Goal: Check status: Check status

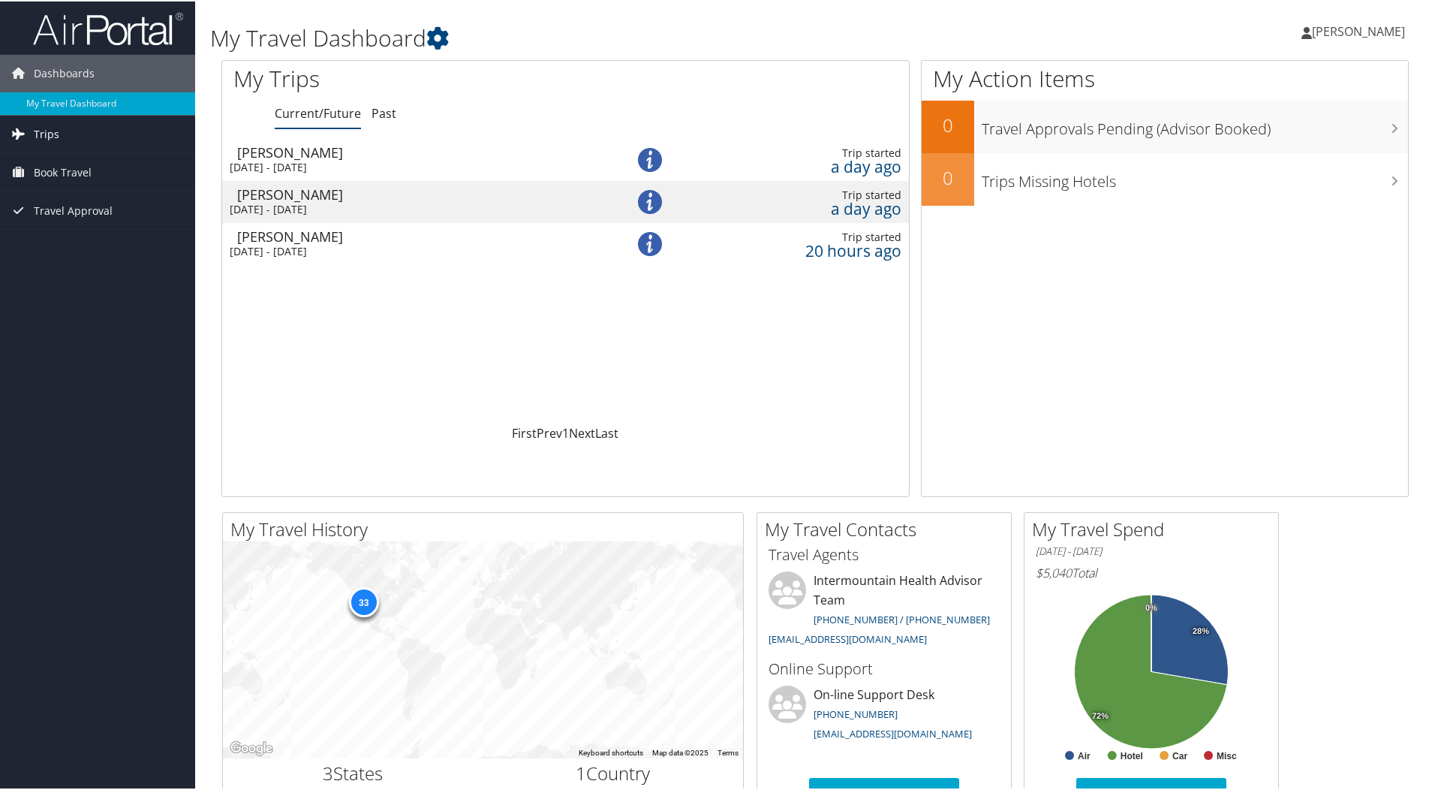
click at [44, 125] on span "Trips" at bounding box center [47, 133] width 26 height 38
click at [46, 160] on link "Current/Future Trips" at bounding box center [97, 163] width 195 height 23
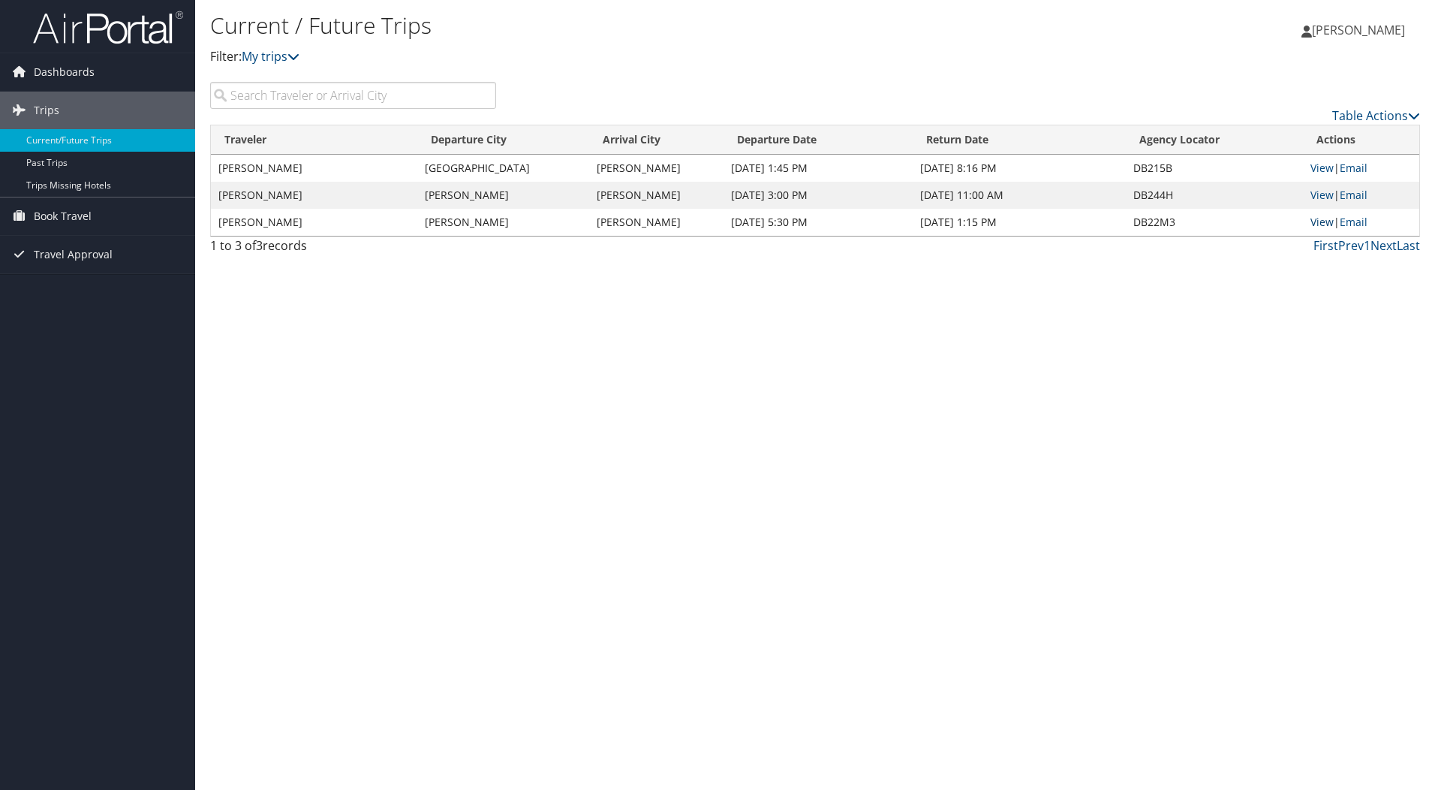
click at [1315, 221] on link "View" at bounding box center [1322, 222] width 23 height 14
click at [1320, 166] on link "View" at bounding box center [1322, 168] width 23 height 14
click at [74, 215] on span "Book Travel" at bounding box center [63, 216] width 58 height 38
click at [92, 288] on link "Book/Manage Online Trips" at bounding box center [97, 291] width 195 height 23
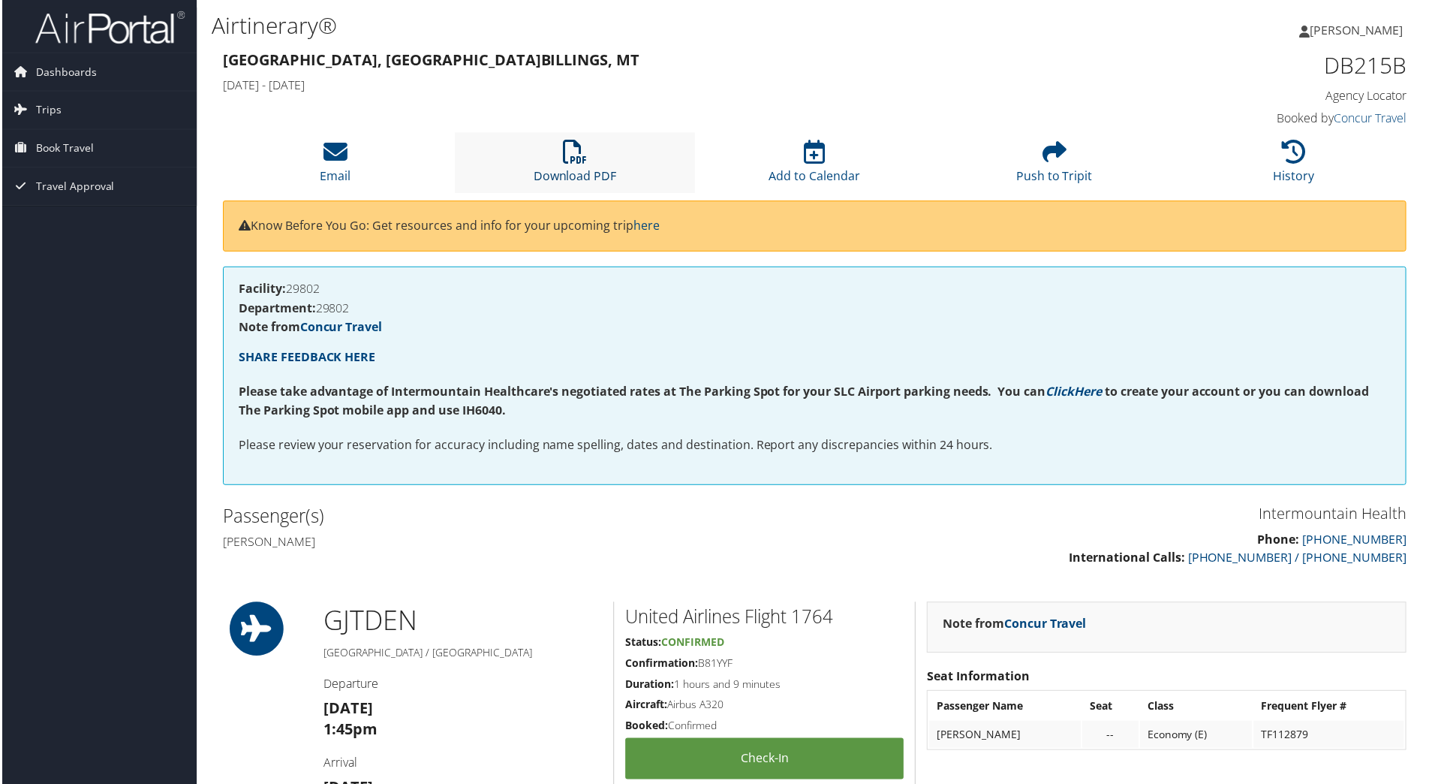
click at [567, 147] on icon at bounding box center [575, 152] width 24 height 24
